Goal: Check status: Check status

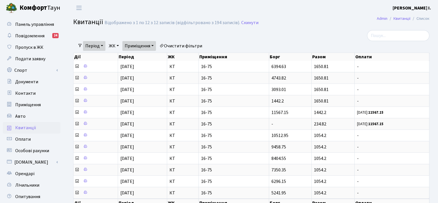
select select "25"
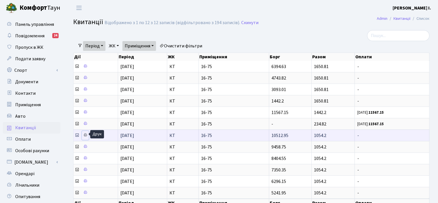
click at [85, 134] on icon at bounding box center [85, 135] width 4 height 4
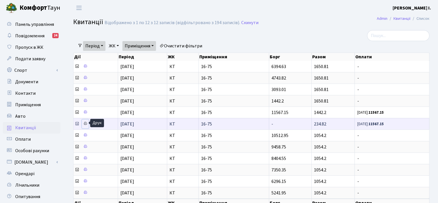
click at [85, 122] on icon at bounding box center [85, 123] width 4 height 4
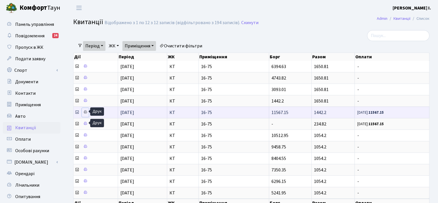
click at [84, 111] on icon at bounding box center [85, 112] width 4 height 4
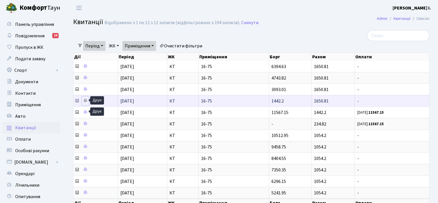
click at [85, 101] on icon at bounding box center [85, 101] width 4 height 4
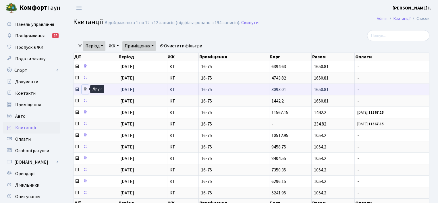
click at [84, 88] on icon at bounding box center [85, 89] width 4 height 4
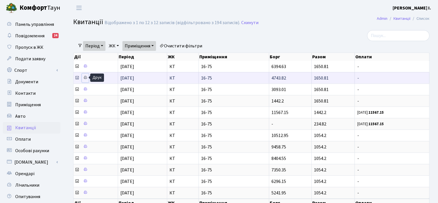
click at [84, 78] on icon at bounding box center [85, 78] width 4 height 4
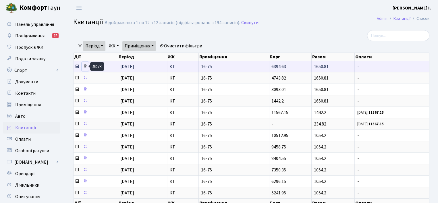
click at [85, 67] on icon at bounding box center [85, 66] width 4 height 4
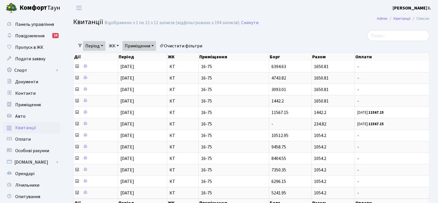
click at [412, 8] on b "[PERSON_NAME] І." at bounding box center [412, 8] width 38 height 6
click at [392, 29] on link "Вийти" at bounding box center [402, 31] width 57 height 9
